Goal: Information Seeking & Learning: Learn about a topic

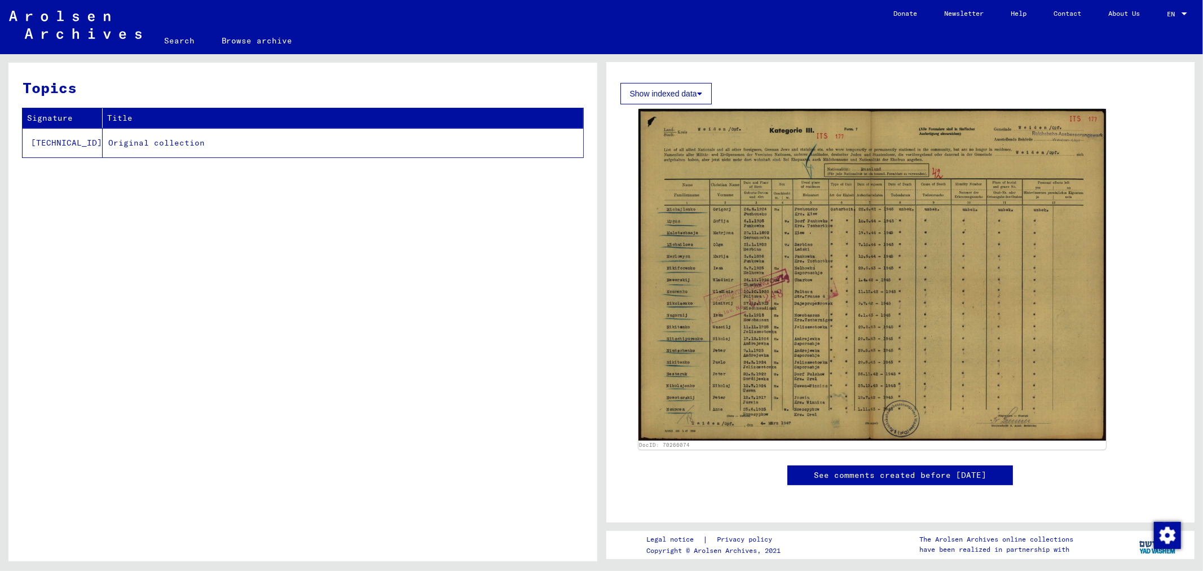
scroll to position [87, 0]
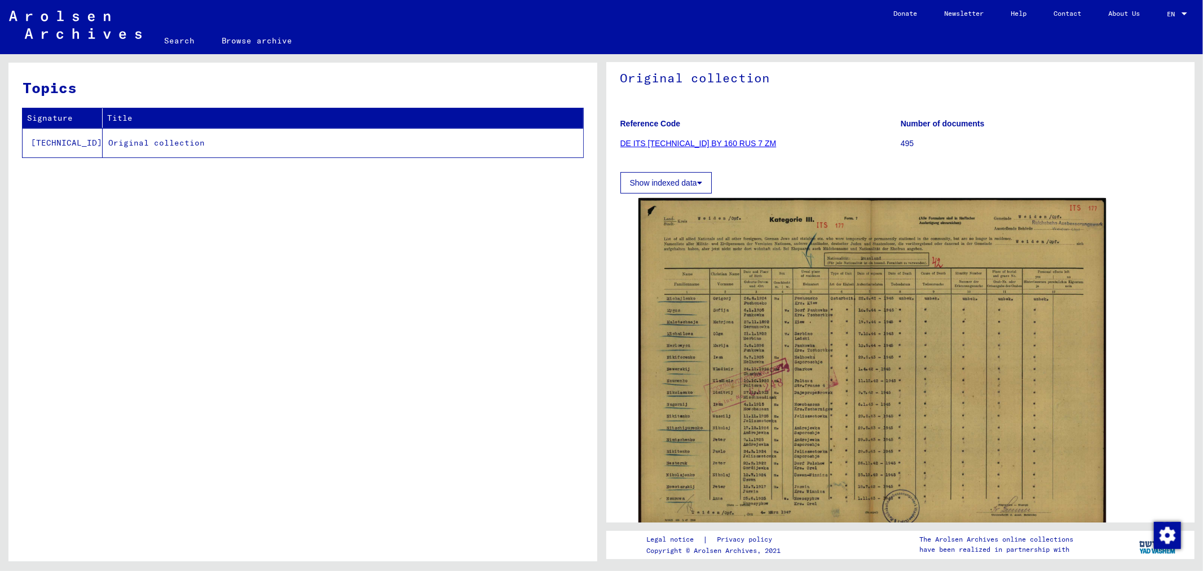
click at [690, 180] on button "Show indexed data" at bounding box center [665, 182] width 91 height 21
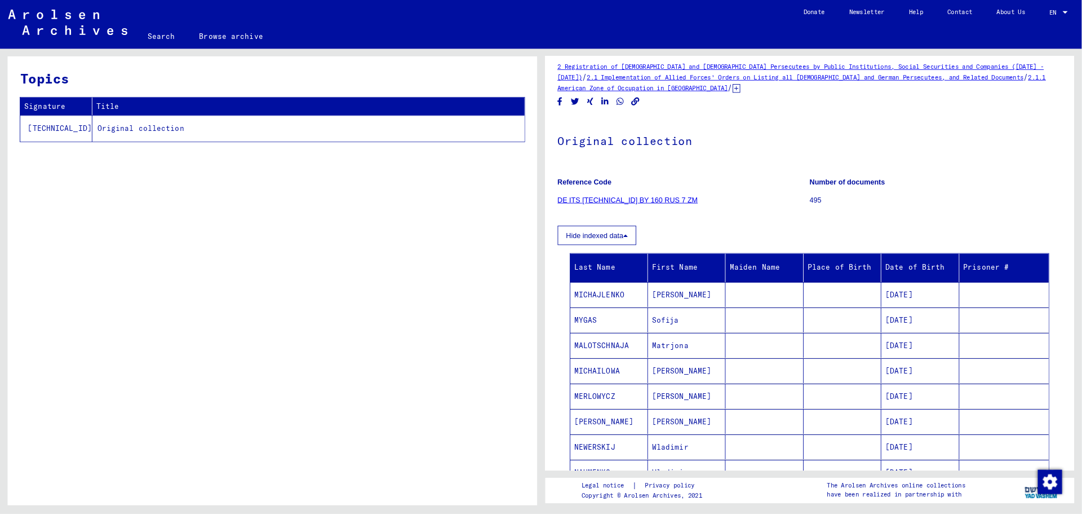
scroll to position [0, 0]
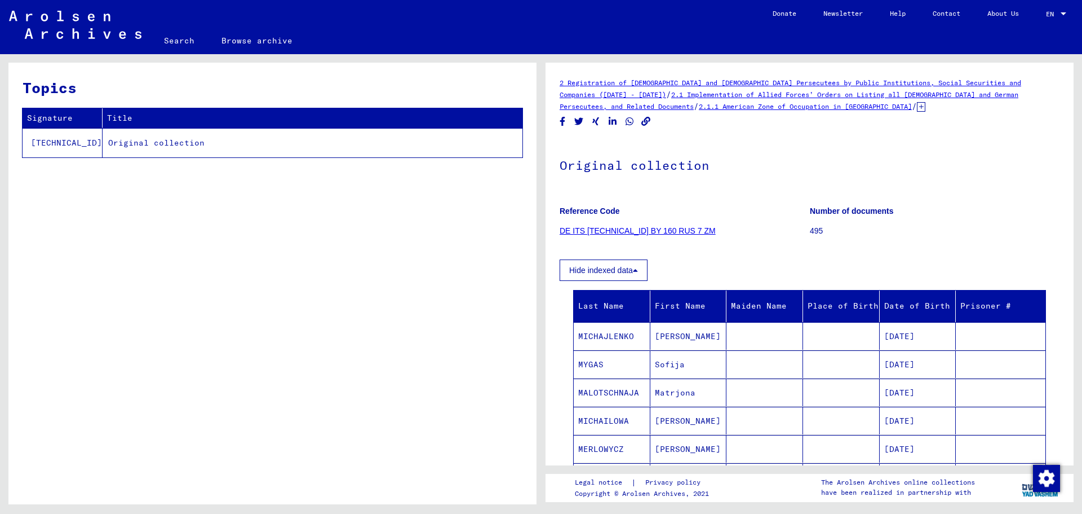
click at [128, 139] on td "Original collection" at bounding box center [313, 142] width 420 height 29
click at [621, 228] on link "DE ITS [TECHNICAL_ID] BY 160 RUS 7 ZM" at bounding box center [638, 230] width 156 height 9
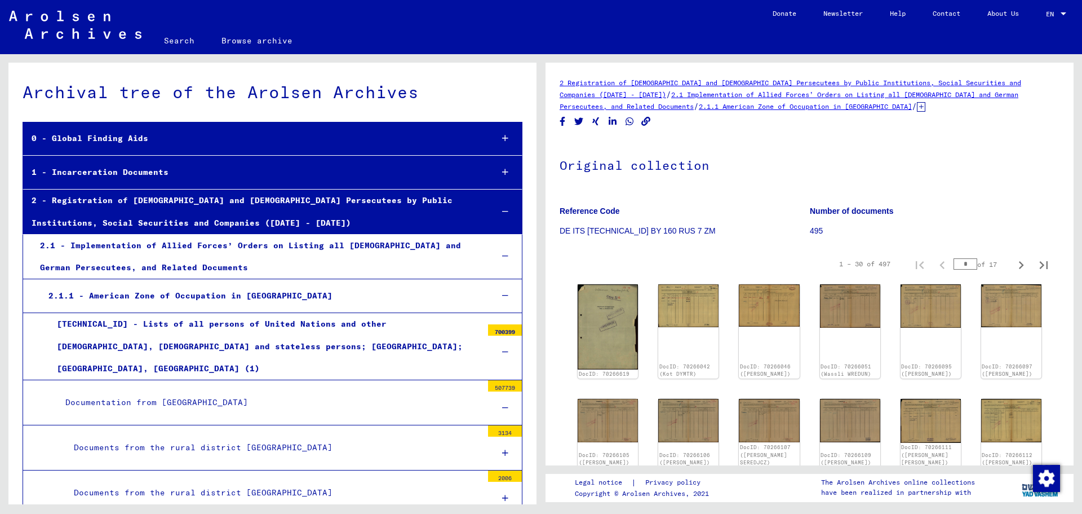
scroll to position [9094, 0]
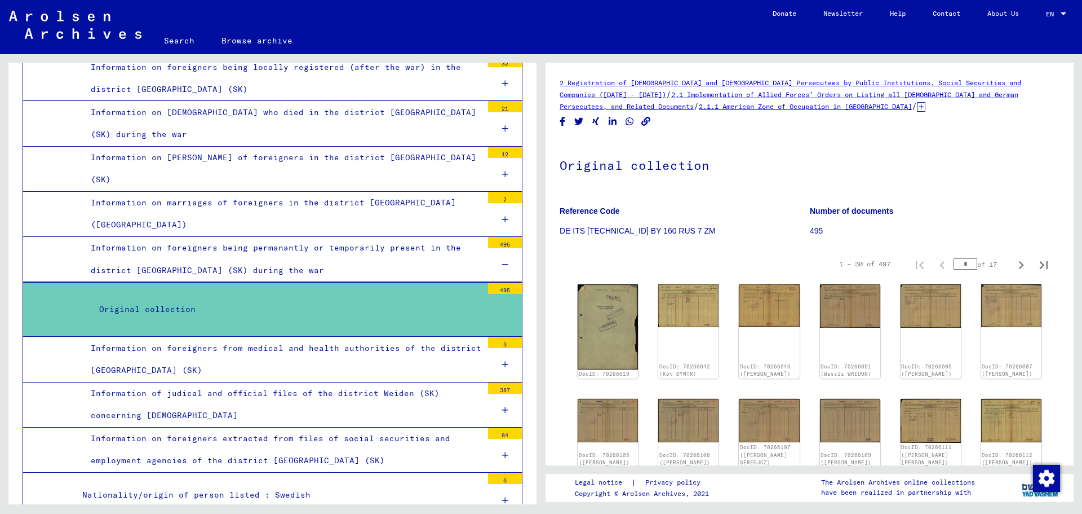
click at [176, 247] on div "Information on foreigners being permanantly or temporarily present in the distr…" at bounding box center [282, 259] width 400 height 44
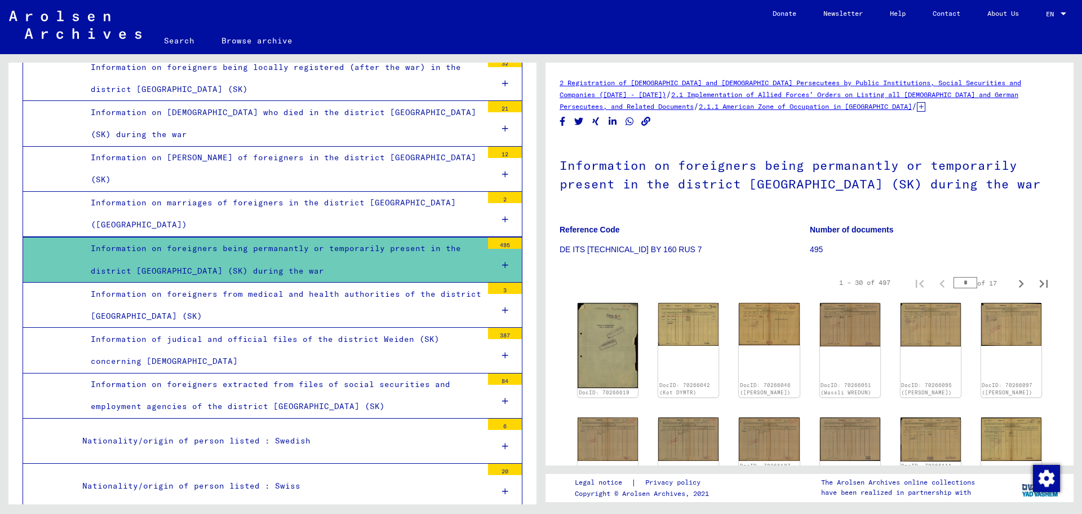
click at [179, 241] on div "Information on foreigners being permanantly or temporarily present in the distr…" at bounding box center [282, 259] width 400 height 44
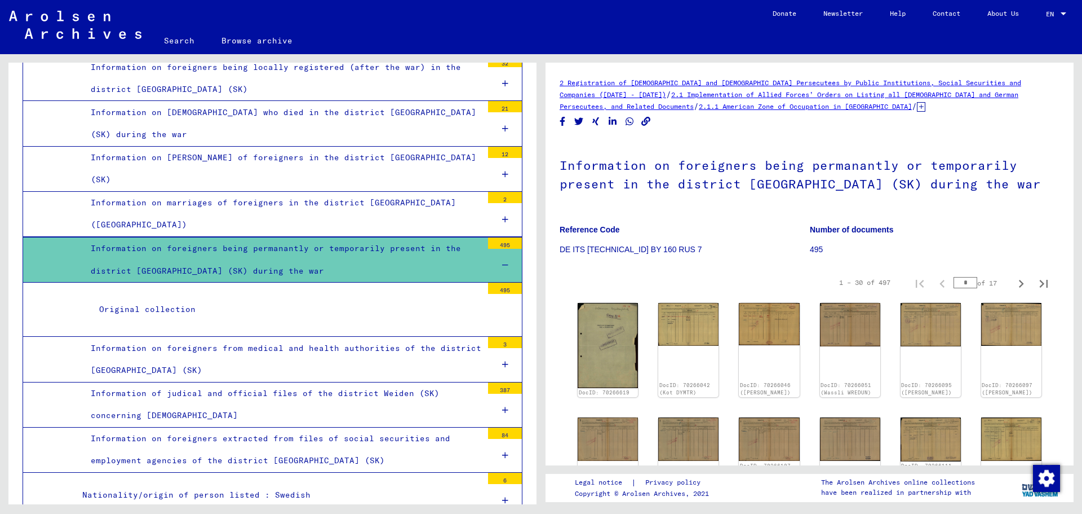
click at [169, 337] on div "Information on foreigners from medical and health authorities of the district […" at bounding box center [282, 359] width 400 height 44
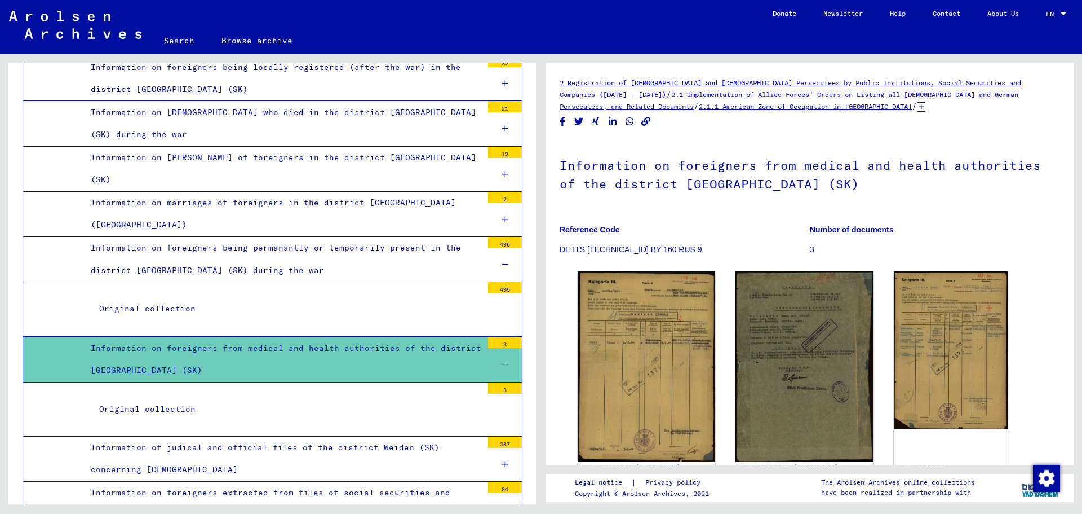
click at [174, 237] on div "Information on foreigners being permanantly or temporarily present in the distr…" at bounding box center [282, 259] width 400 height 44
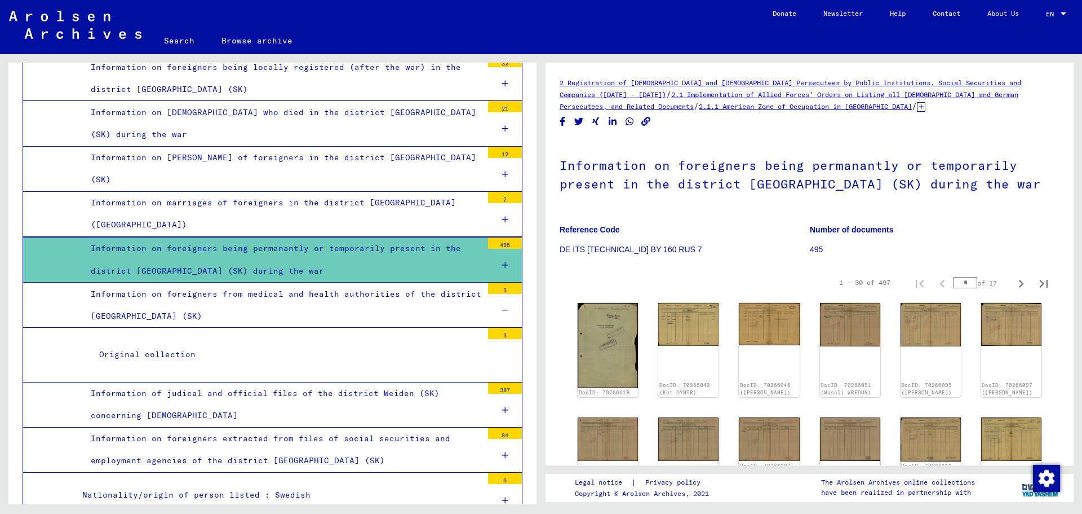
click at [188, 242] on div "Information on foreigners being permanantly or temporarily present in the distr…" at bounding box center [282, 259] width 400 height 44
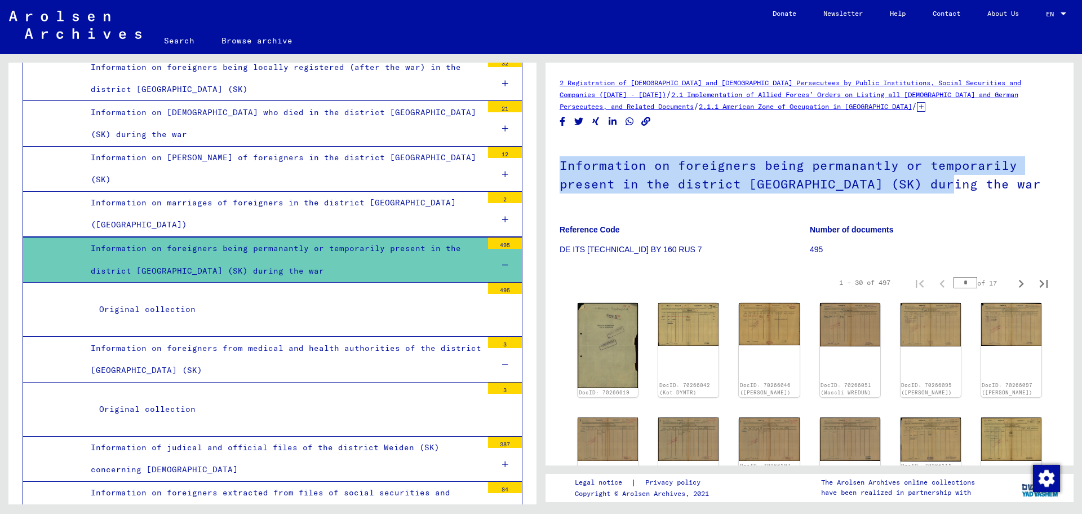
drag, startPoint x: 562, startPoint y: 162, endPoint x: 1003, endPoint y: 183, distance: 441.9
click at [721, 183] on h1 "Information on foreigners being permanantly or temporarily present in the distr…" at bounding box center [810, 173] width 500 height 68
copy h1 "Information on foreigners being permanantly or temporarily present in the distr…"
click at [566, 164] on h1 "Information on foreigners being permanantly or temporarily present in the distr…" at bounding box center [810, 173] width 500 height 68
drag, startPoint x: 560, startPoint y: 166, endPoint x: 992, endPoint y: 188, distance: 432.4
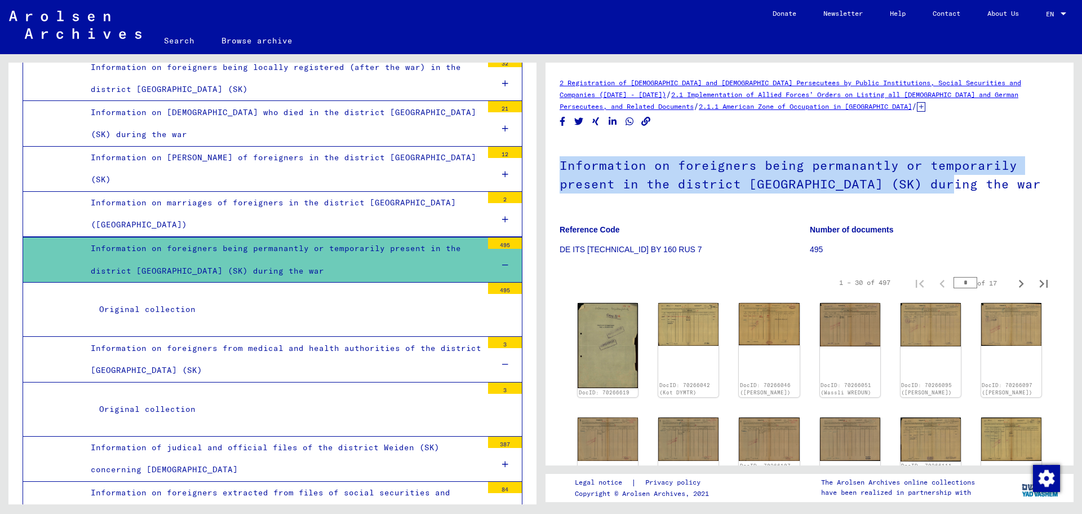
click at [721, 188] on h1 "Information on foreigners being permanantly or temporarily present in the distr…" at bounding box center [810, 173] width 500 height 68
copy h1 "Information on foreigners being permanantly or temporarily present in the distr…"
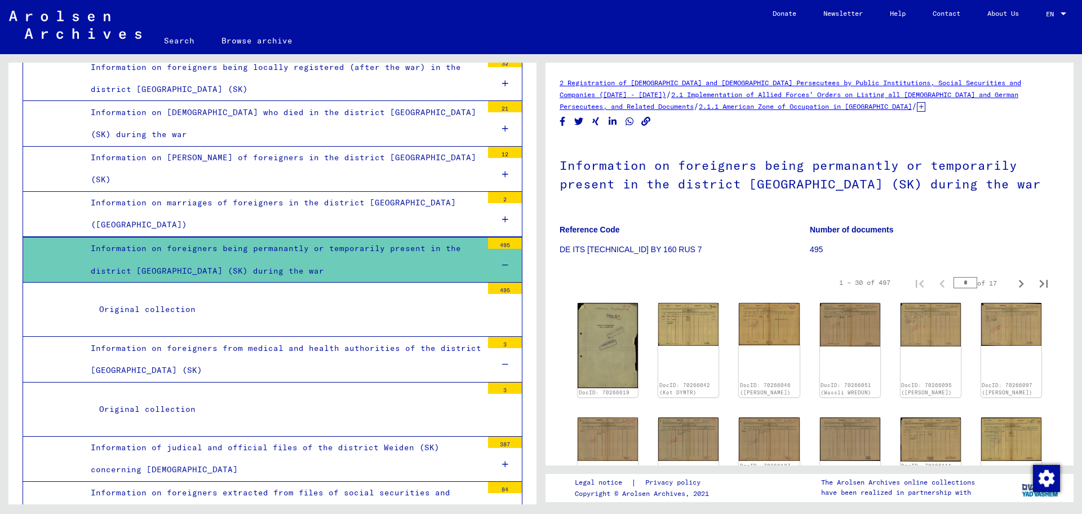
click at [195, 237] on div "Information on foreigners being permanantly or temporarily present in the distr…" at bounding box center [282, 259] width 400 height 44
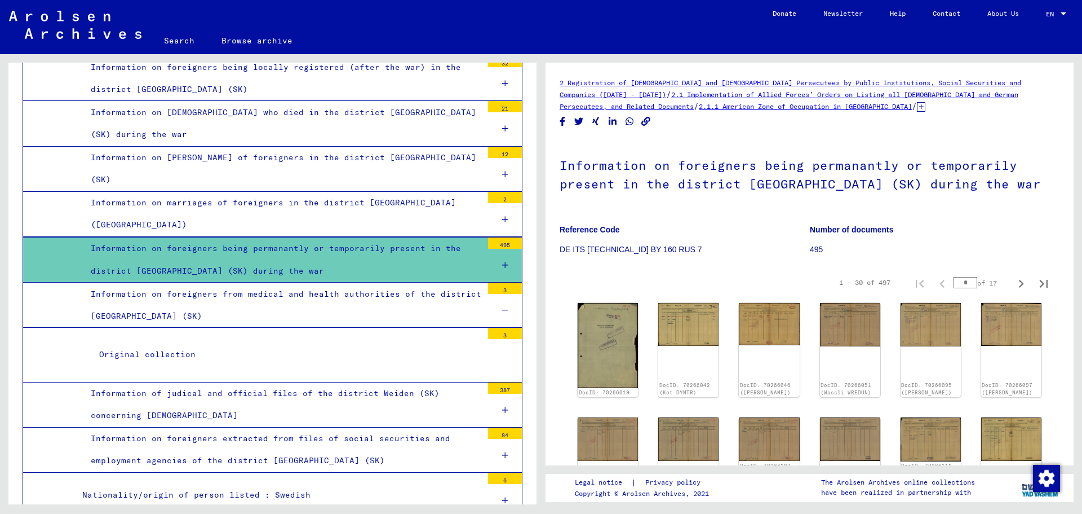
click at [195, 237] on div "Information on foreigners being permanantly or temporarily present in the distr…" at bounding box center [282, 259] width 400 height 44
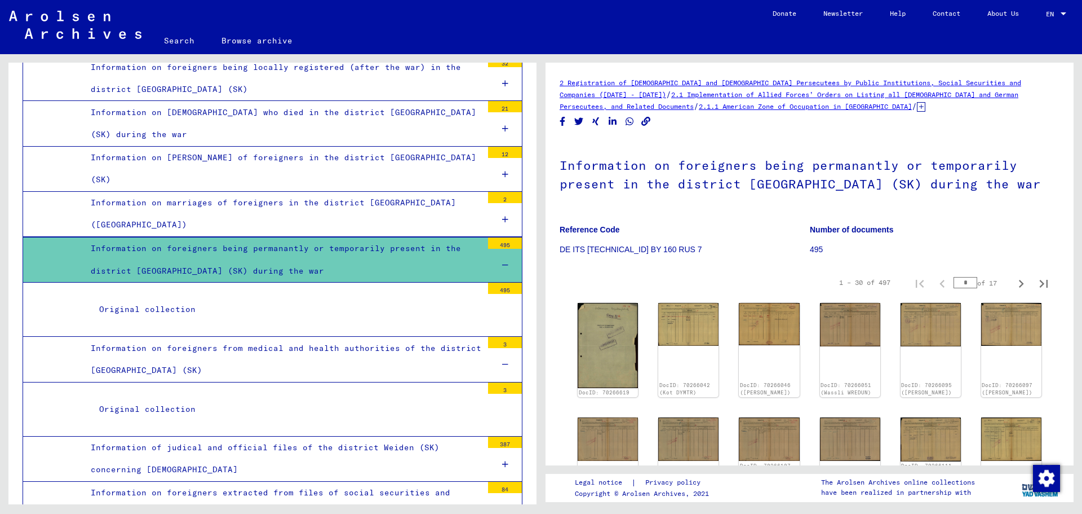
click at [677, 247] on p "DE ITS [TECHNICAL_ID] BY 160 RUS 7" at bounding box center [685, 250] width 250 height 12
click at [657, 247] on p "DE ITS [TECHNICAL_ID] BY 160 RUS 7" at bounding box center [685, 250] width 250 height 12
click at [371, 282] on mat-tree-node "Original collection 495" at bounding box center [273, 309] width 500 height 54
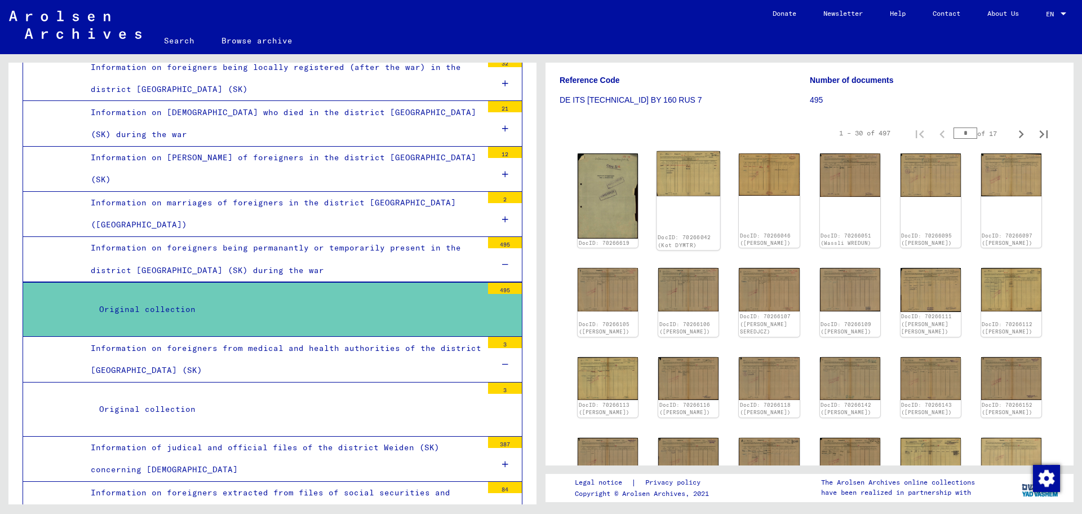
scroll to position [169, 0]
